Goal: Transaction & Acquisition: Book appointment/travel/reservation

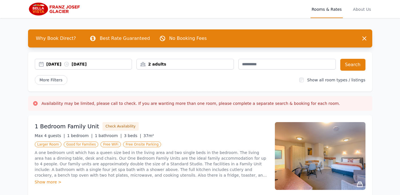
click at [65, 64] on div "[DATE] [DATE]" at bounding box center [88, 64] width 85 height 6
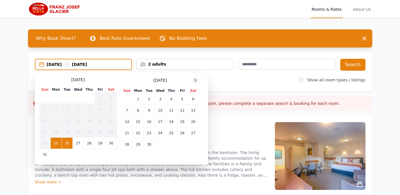
click at [193, 79] on icon at bounding box center [195, 80] width 5 height 5
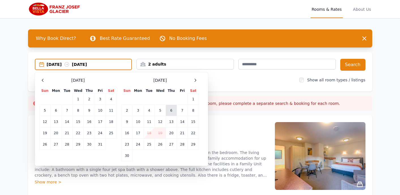
click at [171, 111] on td "6" at bounding box center [171, 110] width 11 height 11
click at [196, 111] on td "8" at bounding box center [192, 110] width 11 height 11
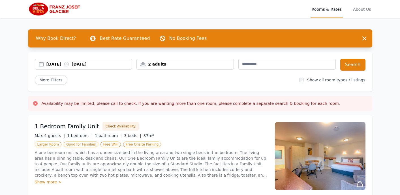
click at [240, 87] on div "[DATE] [DATE] 2 adults Search More Filters Show all room types / listings" at bounding box center [200, 72] width 344 height 40
click at [197, 62] on div "2 adults" at bounding box center [185, 64] width 97 height 6
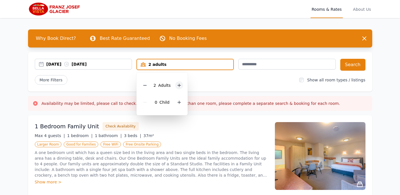
click at [180, 86] on icon at bounding box center [179, 85] width 5 height 5
click at [208, 83] on div "More Filters" at bounding box center [165, 80] width 260 height 10
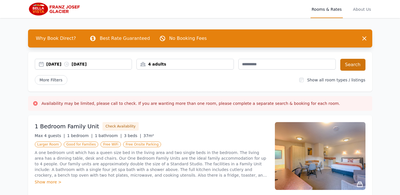
click at [349, 62] on button "Search" at bounding box center [352, 65] width 25 height 12
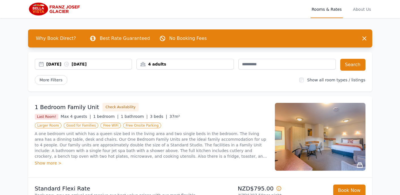
click at [170, 58] on div "[DATE] [DATE] 4 adults Search More Filters Show all room types / listings" at bounding box center [200, 72] width 344 height 40
click at [165, 66] on div "4 adults" at bounding box center [185, 64] width 97 height 6
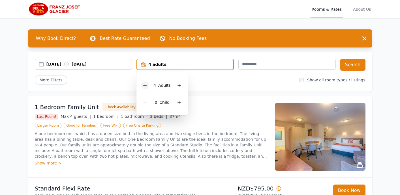
click at [144, 85] on icon at bounding box center [145, 85] width 5 height 5
click at [228, 87] on div "[DATE] [DATE] 2 adults 2 Adult s 0 Child Search More Filters Show all room type…" at bounding box center [200, 72] width 344 height 40
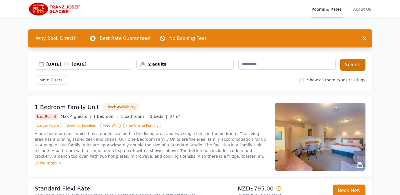
click at [357, 61] on button "Search" at bounding box center [352, 65] width 25 height 12
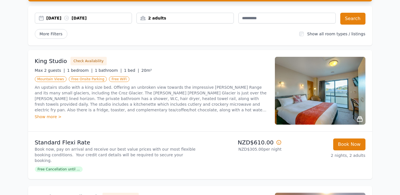
scroll to position [51, 0]
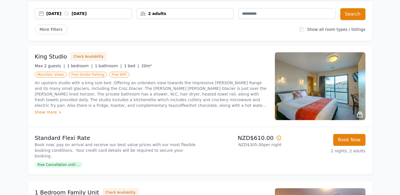
click at [360, 115] on icon at bounding box center [359, 114] width 7 height 7
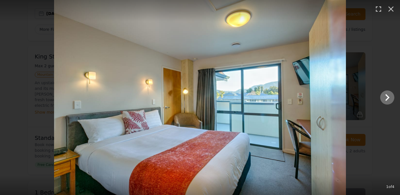
click at [387, 99] on icon "Show slide 2 of 4" at bounding box center [387, 97] width 4 height 7
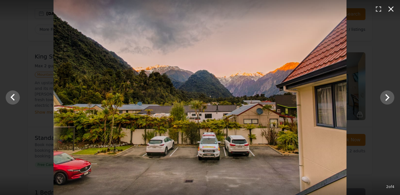
click at [389, 10] on icon "button" at bounding box center [390, 9] width 5 height 5
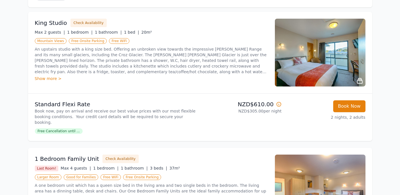
scroll to position [87, 0]
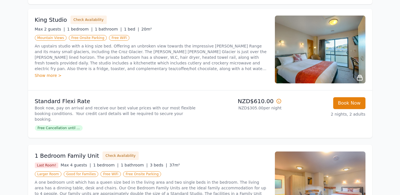
click at [287, 128] on li "Standard Flexi Rate Book now, pay on arrival and receive our best value prices …" at bounding box center [200, 114] width 344 height 48
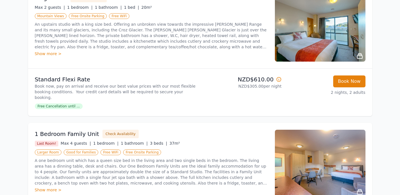
scroll to position [111, 0]
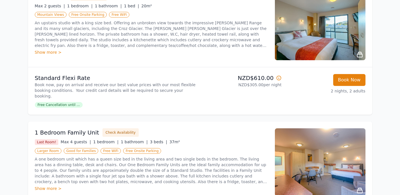
click at [264, 112] on ul "King Studio Check Availability Max 2 guests | 1 bedroom | 1 bathroom | 1 bed | …" at bounding box center [200, 130] width 344 height 288
click at [381, 121] on div "Open main menu Rooms & Rates About Us Why Book Direct? Best Rate Guaranteed No …" at bounding box center [200, 110] width 400 height 442
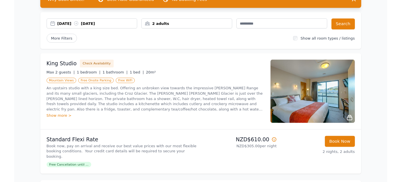
scroll to position [45, 0]
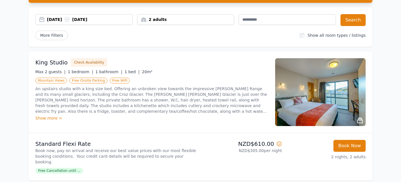
click at [386, 153] on div "Open main menu Rooms & Rates About Us Why Book Direct? Best Rate Guaranteed No …" at bounding box center [200, 176] width 401 height 442
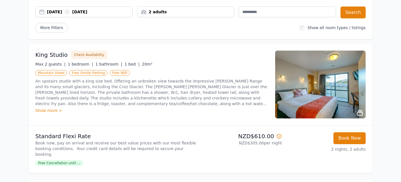
scroll to position [53, 0]
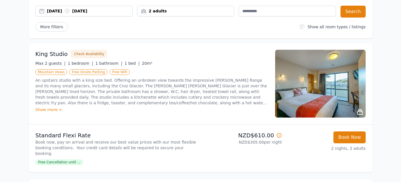
click at [386, 153] on div "Open main menu Rooms & Rates About Us Why Book Direct? Best Rate Guaranteed No …" at bounding box center [200, 168] width 401 height 442
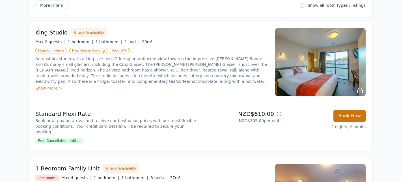
click at [347, 114] on button "Book Now" at bounding box center [349, 116] width 32 height 12
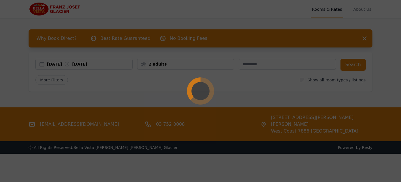
select select "**"
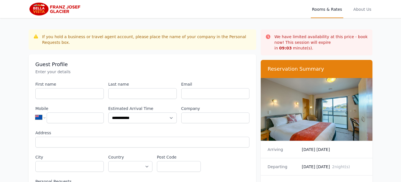
click at [212, 64] on h3 "Guest Profile" at bounding box center [142, 64] width 214 height 7
click at [361, 11] on span "About Us" at bounding box center [362, 9] width 20 height 18
